Goal: Task Accomplishment & Management: Use online tool/utility

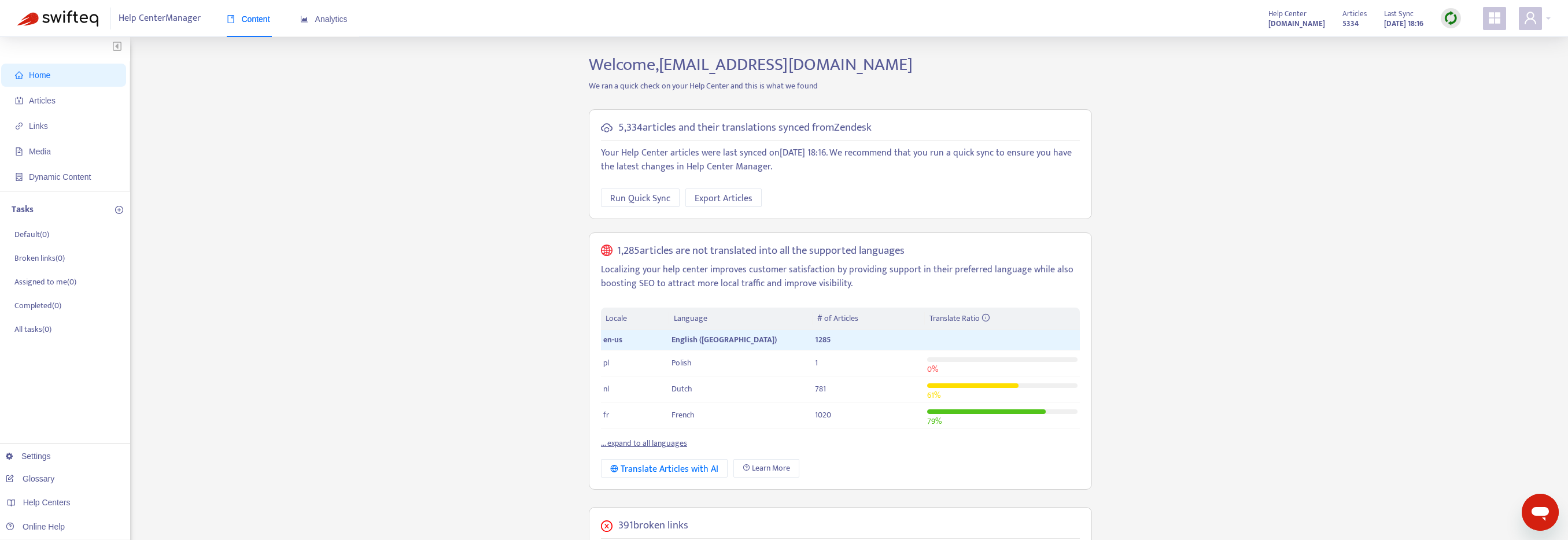
click at [1451, 20] on img at bounding box center [1451, 18] width 14 height 14
click at [1470, 57] on link "Full Sync" at bounding box center [1470, 60] width 41 height 14
